Goal: Information Seeking & Learning: Compare options

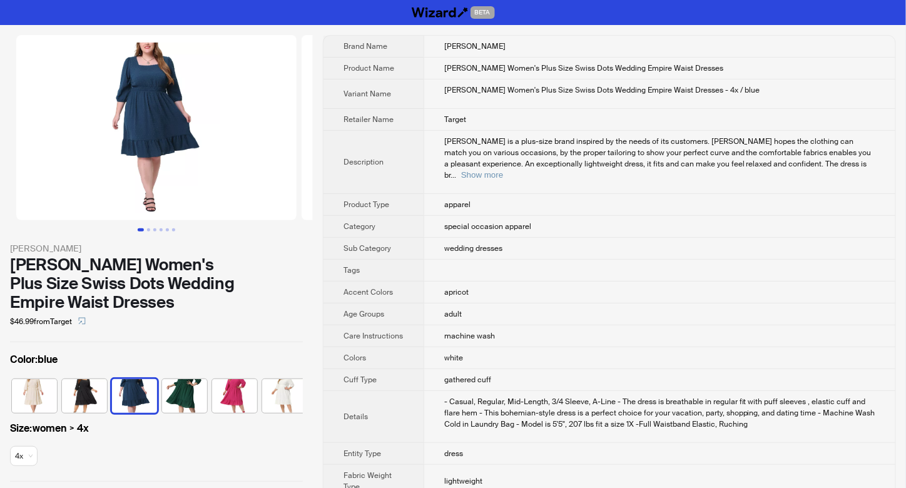
scroll to position [0, 8]
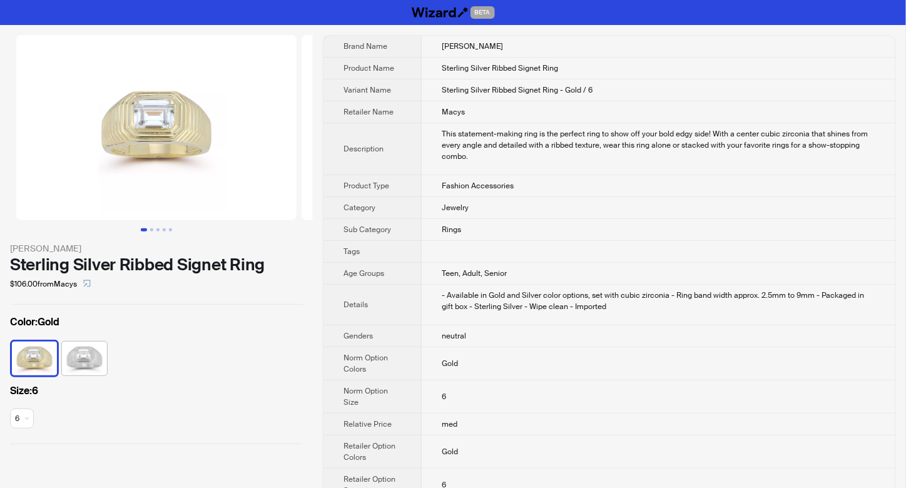
click at [88, 372] on img at bounding box center [84, 358] width 45 height 34
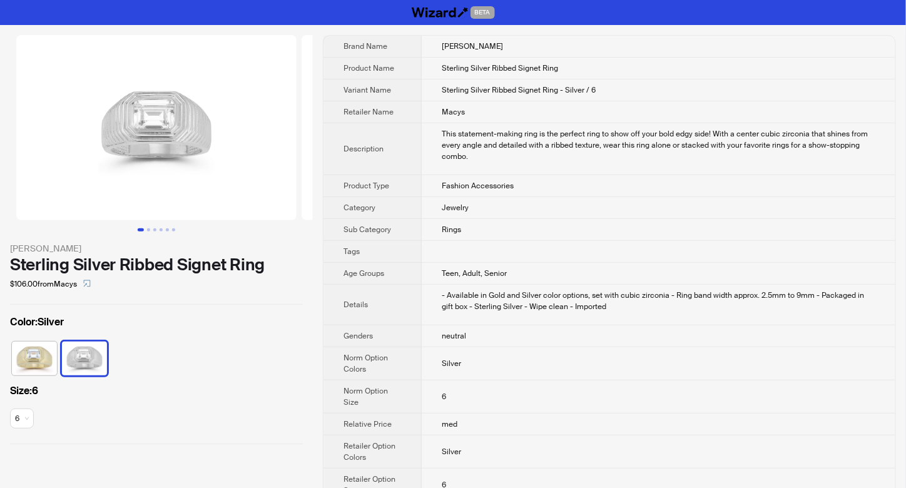
click at [34, 363] on img at bounding box center [34, 358] width 45 height 34
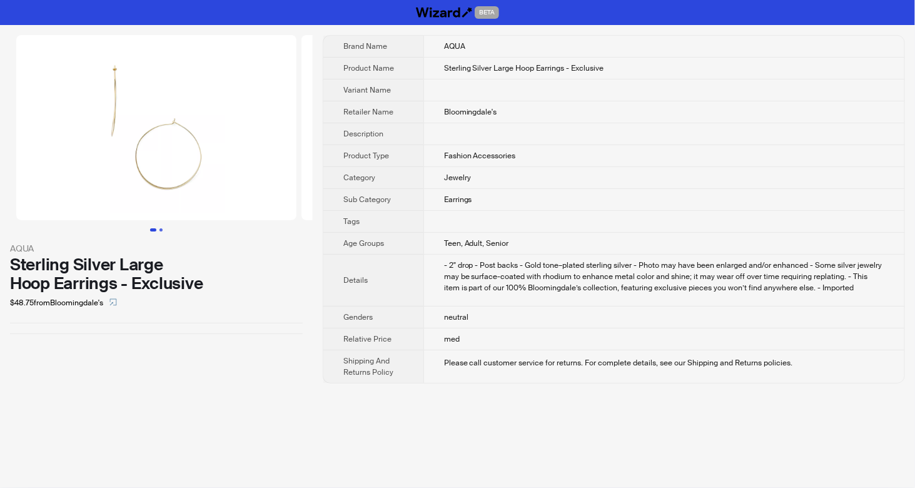
click at [161, 229] on button "Go to slide 2" at bounding box center [160, 229] width 3 height 3
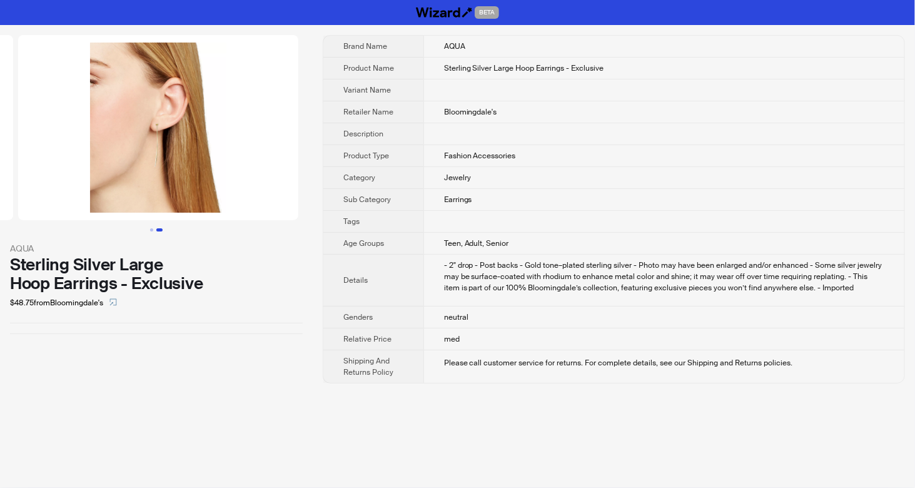
scroll to position [0, 285]
click at [153, 228] on button "Go to slide 1" at bounding box center [151, 229] width 3 height 3
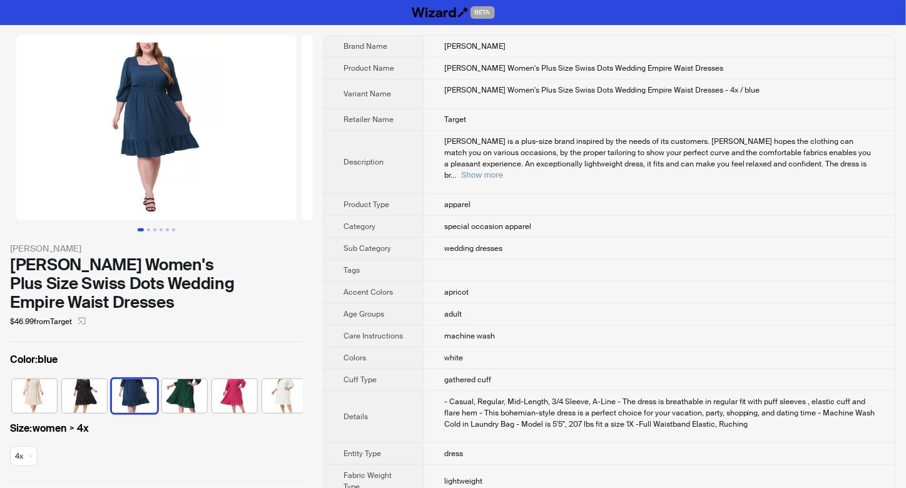
scroll to position [0, 8]
